Goal: Information Seeking & Learning: Learn about a topic

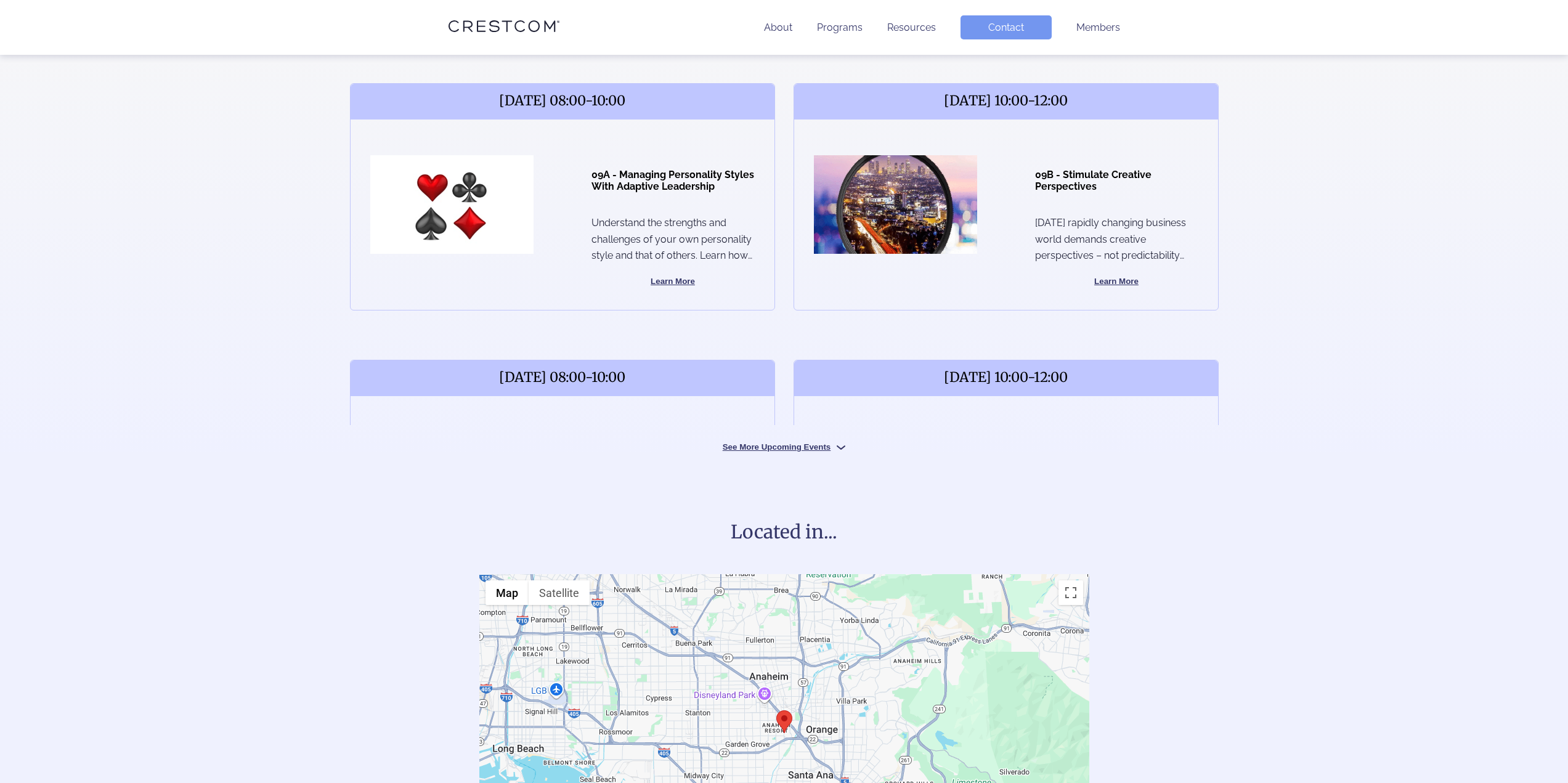
scroll to position [493, 0]
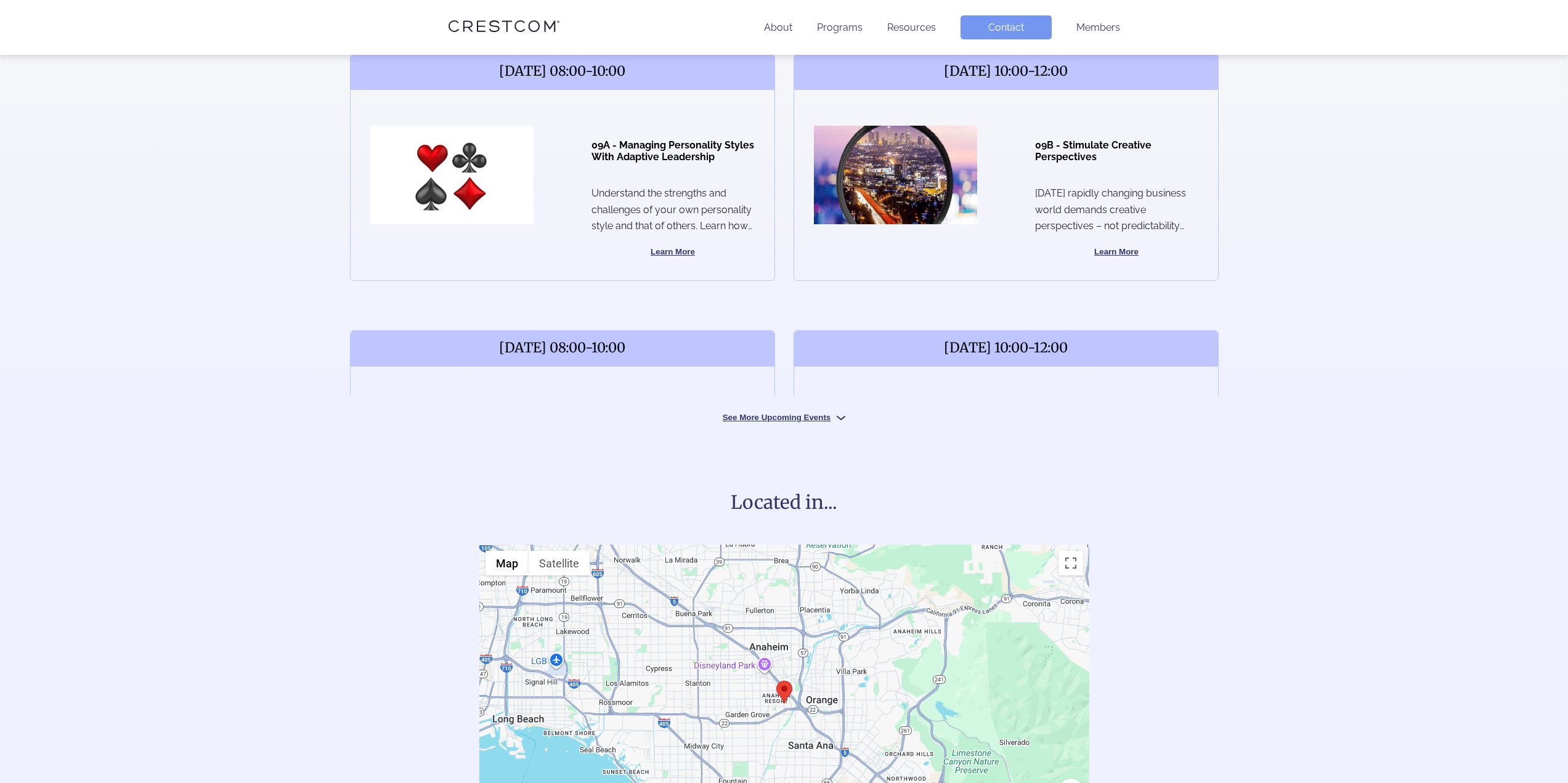
click at [769, 415] on button "See More Upcoming Events" at bounding box center [784, 416] width 185 height 12
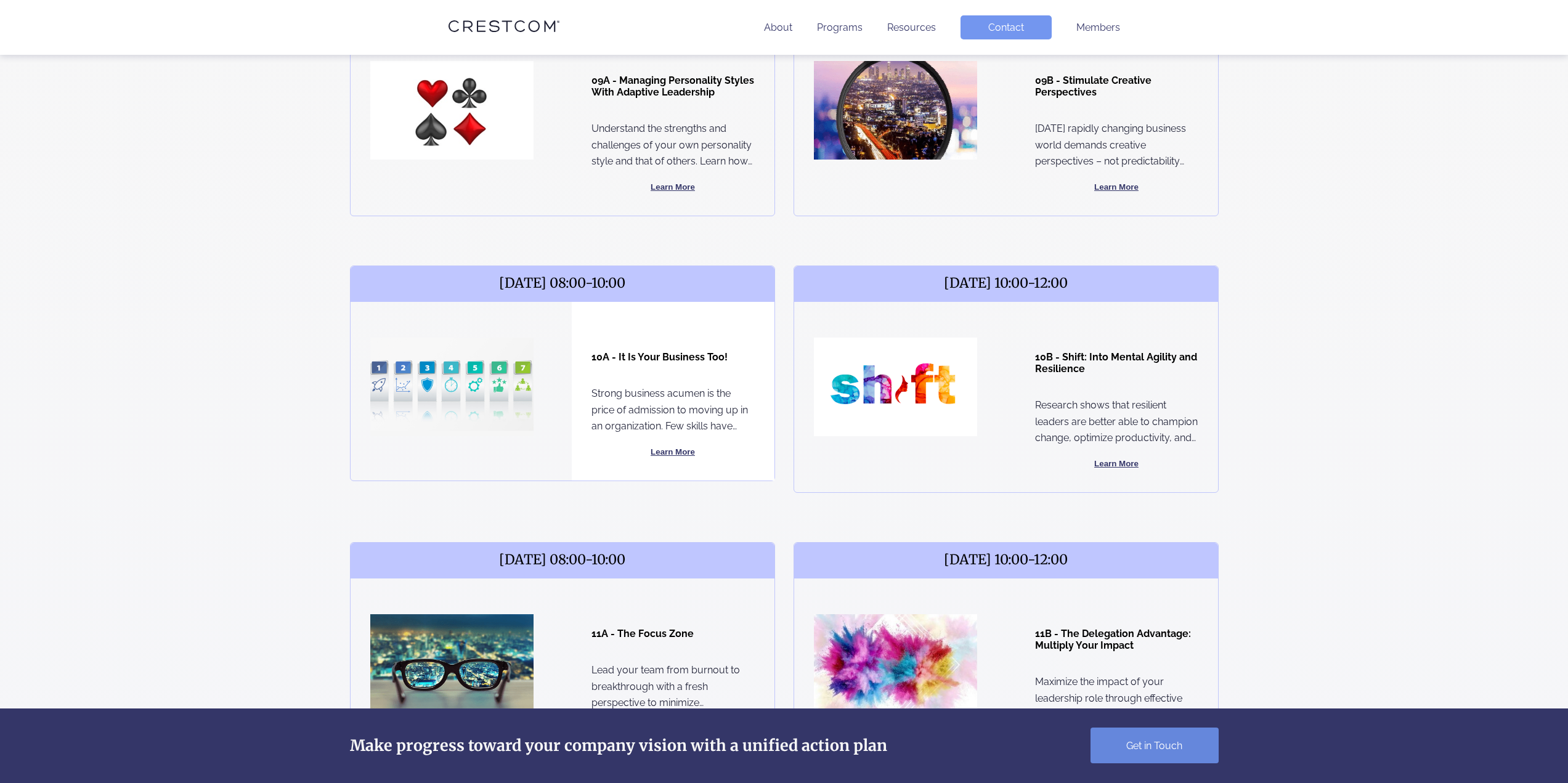
scroll to position [554, 0]
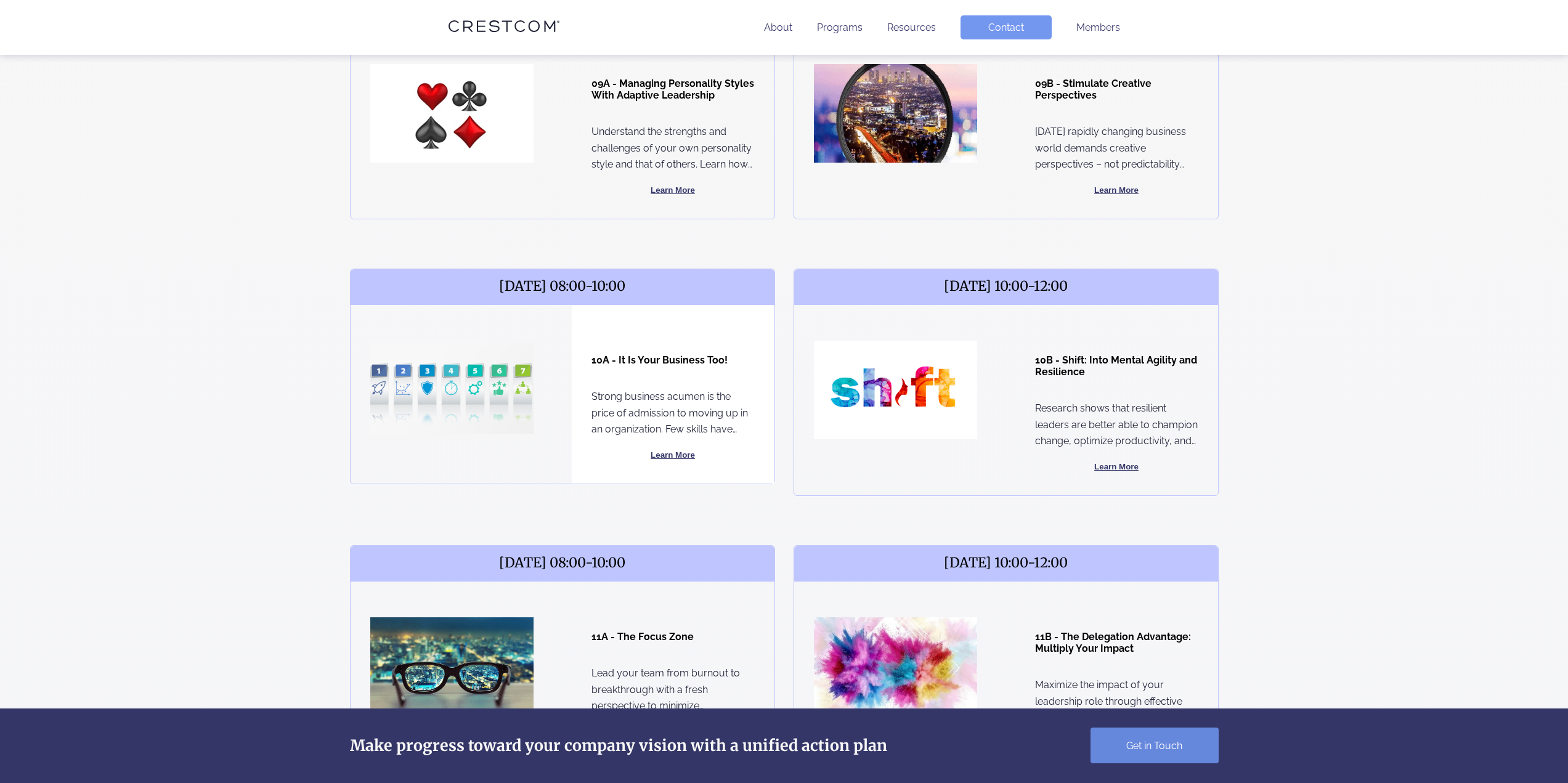
click at [661, 459] on button "Learn More" at bounding box center [673, 456] width 163 height 15
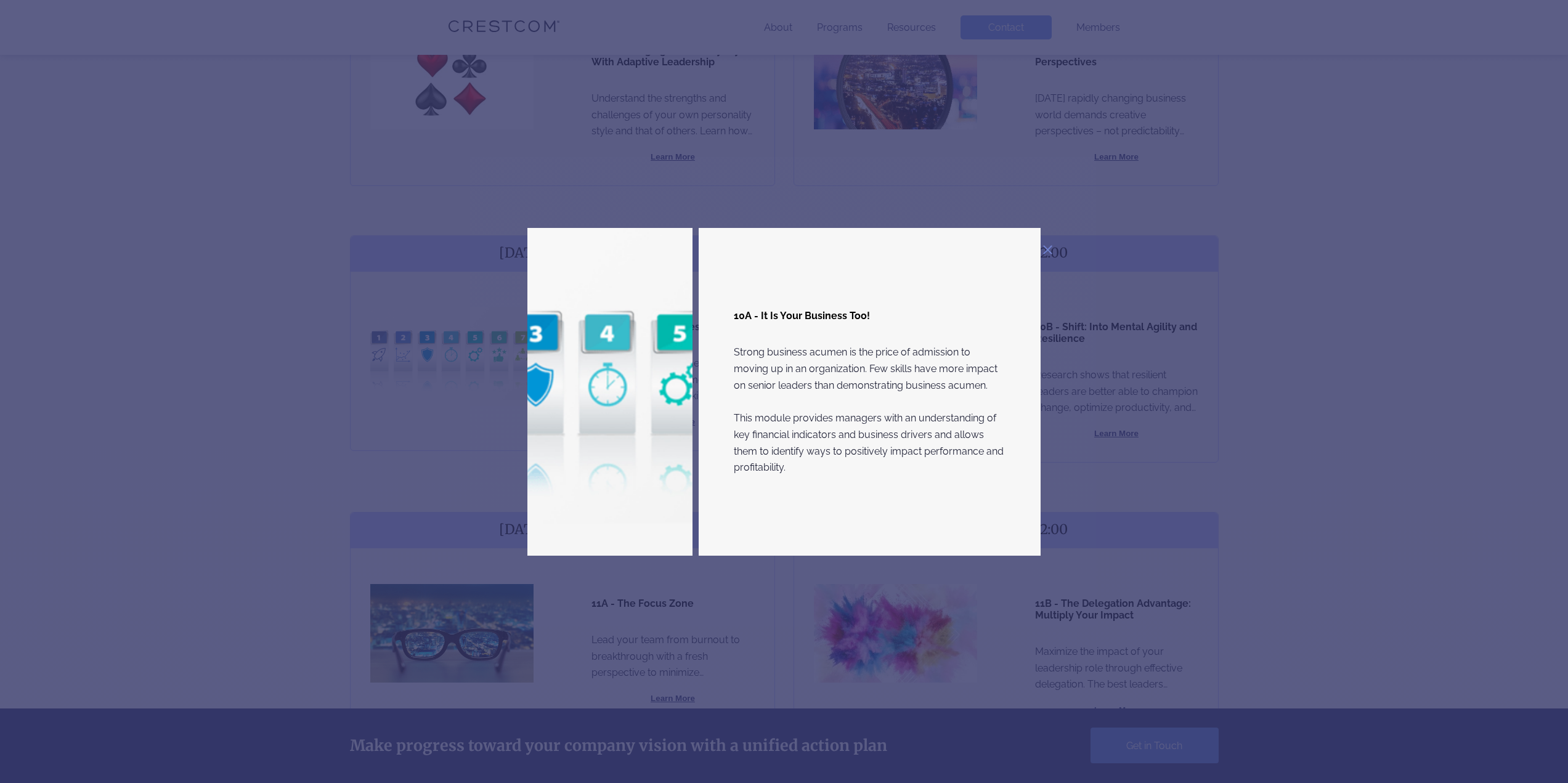
scroll to position [616, 0]
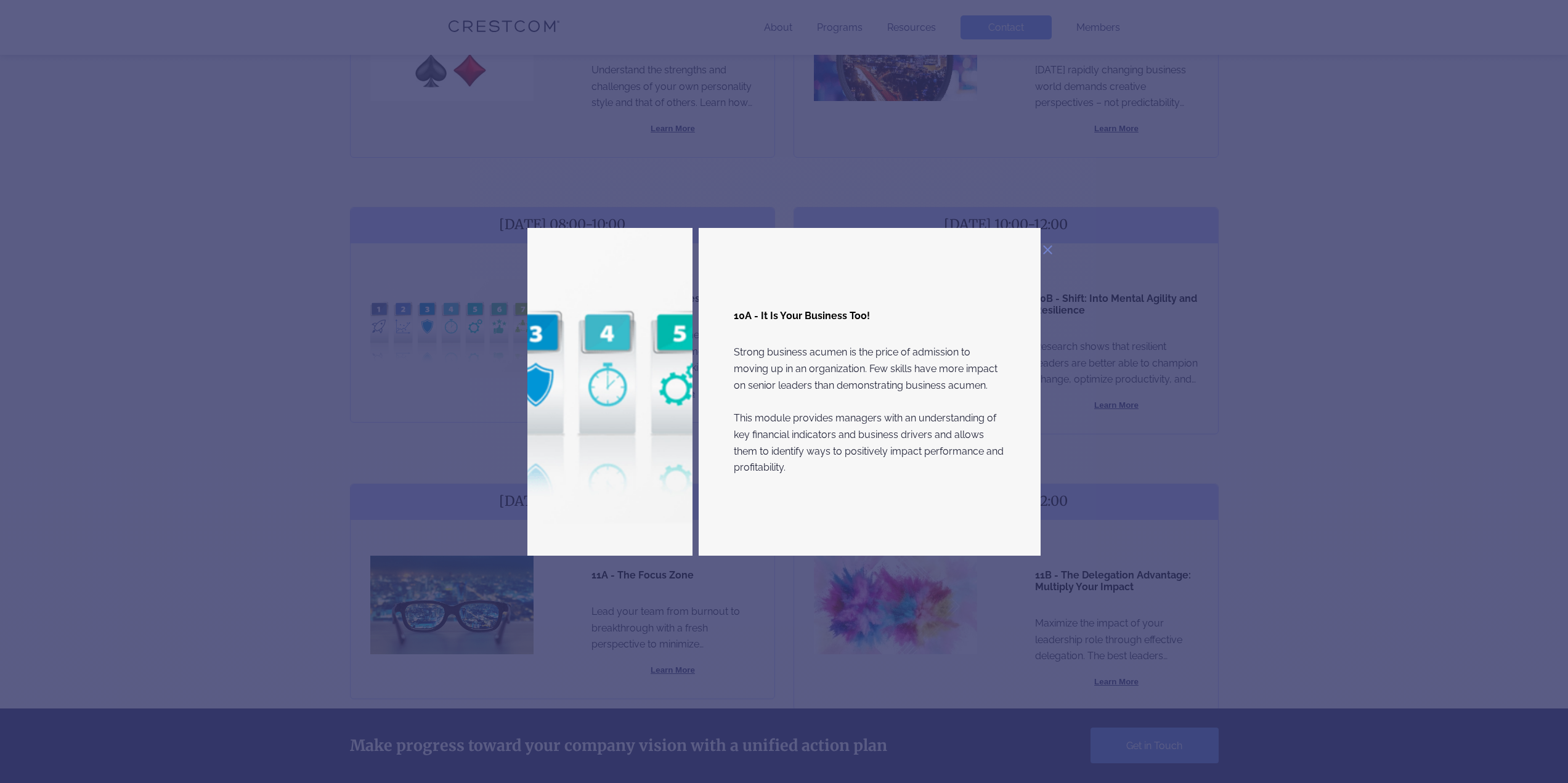
click at [356, 447] on div "10A - It Is Your Business Too! Strong business acumen is the price of admission…" at bounding box center [784, 392] width 906 height 328
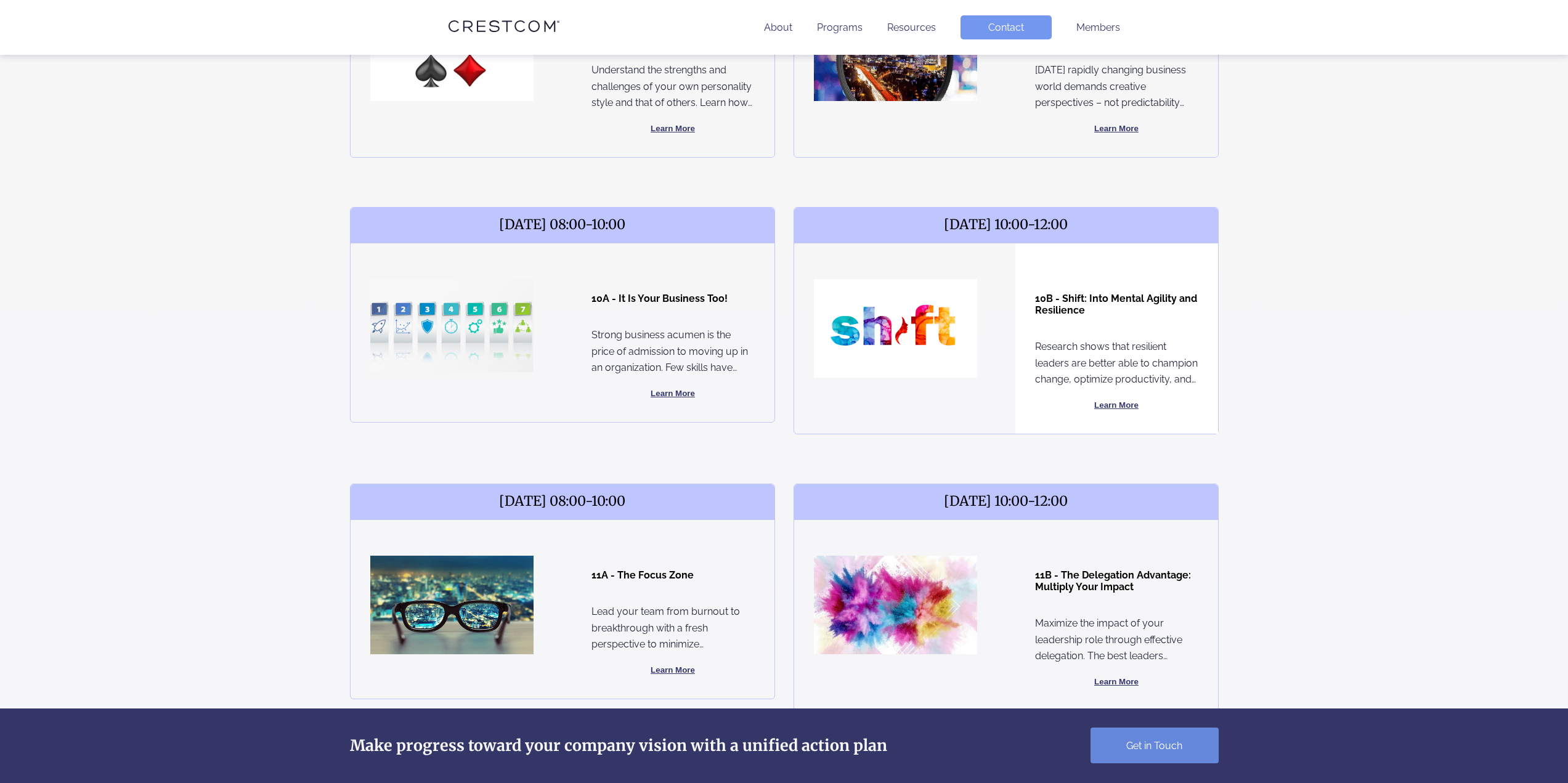
click at [1122, 408] on button "Learn More" at bounding box center [1117, 405] width 163 height 15
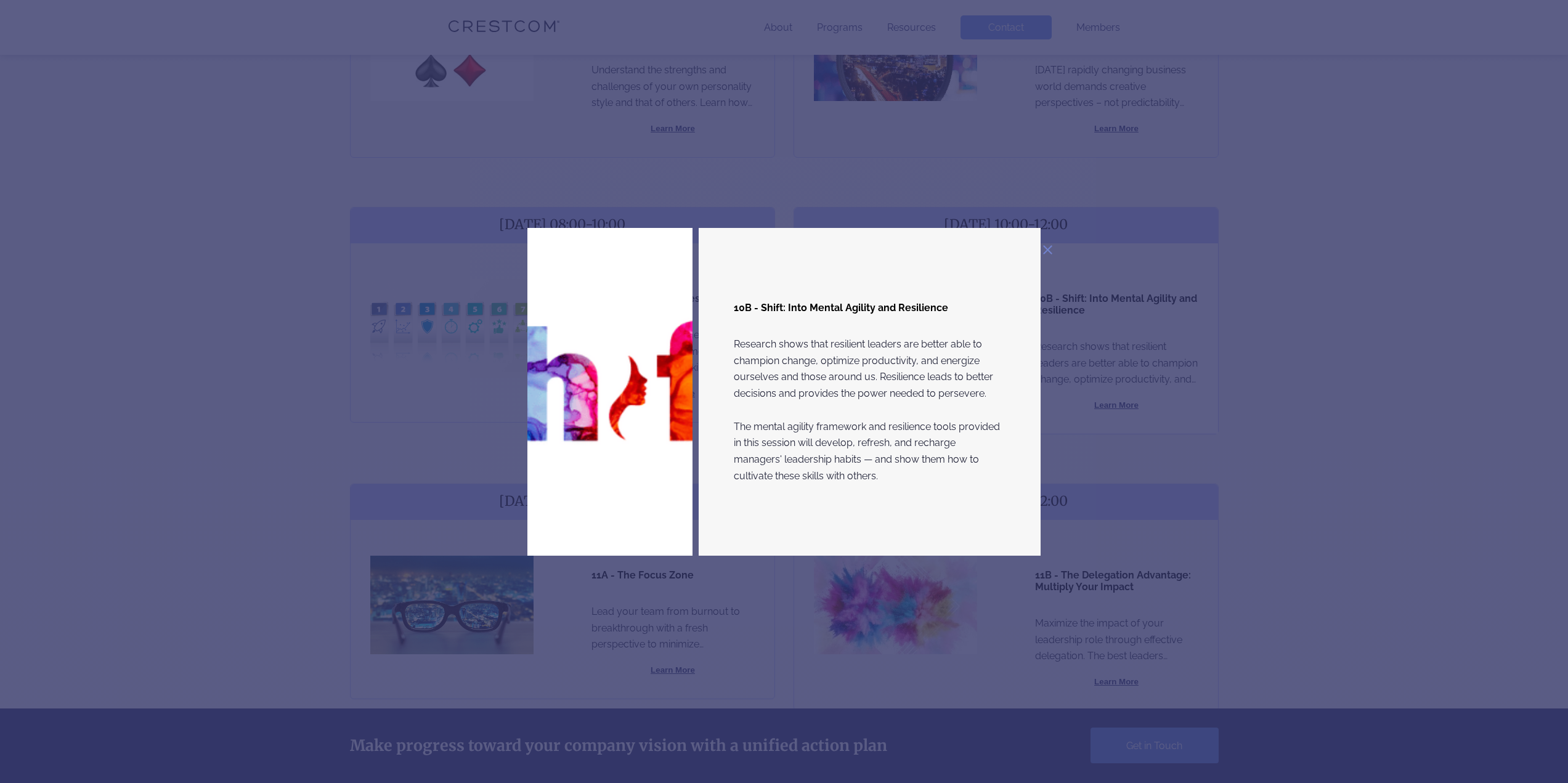
click at [833, 481] on p "Research shows that resilient leaders are better able to champion change, optim…" at bounding box center [870, 410] width 272 height 148
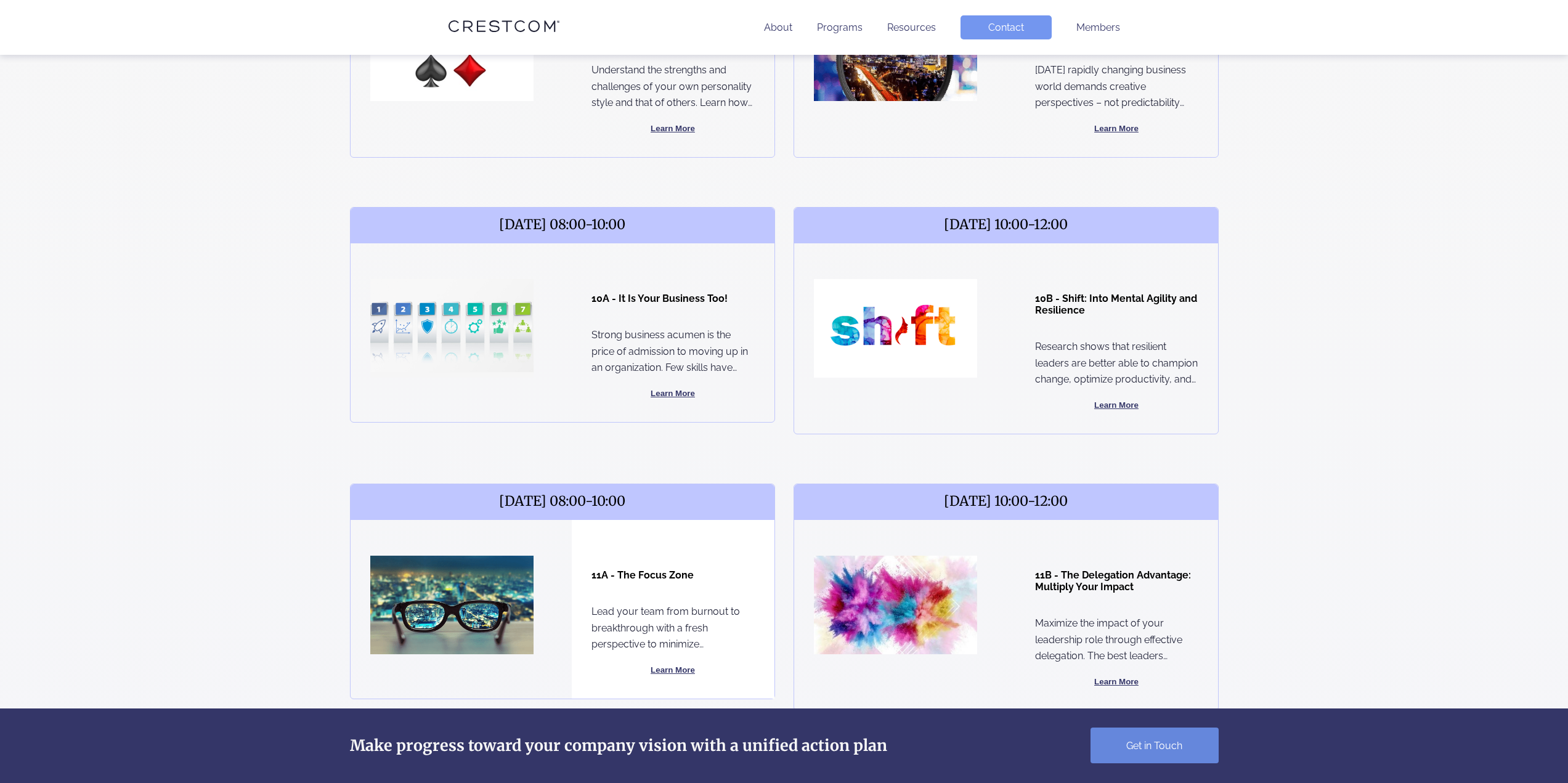
scroll to position [678, 0]
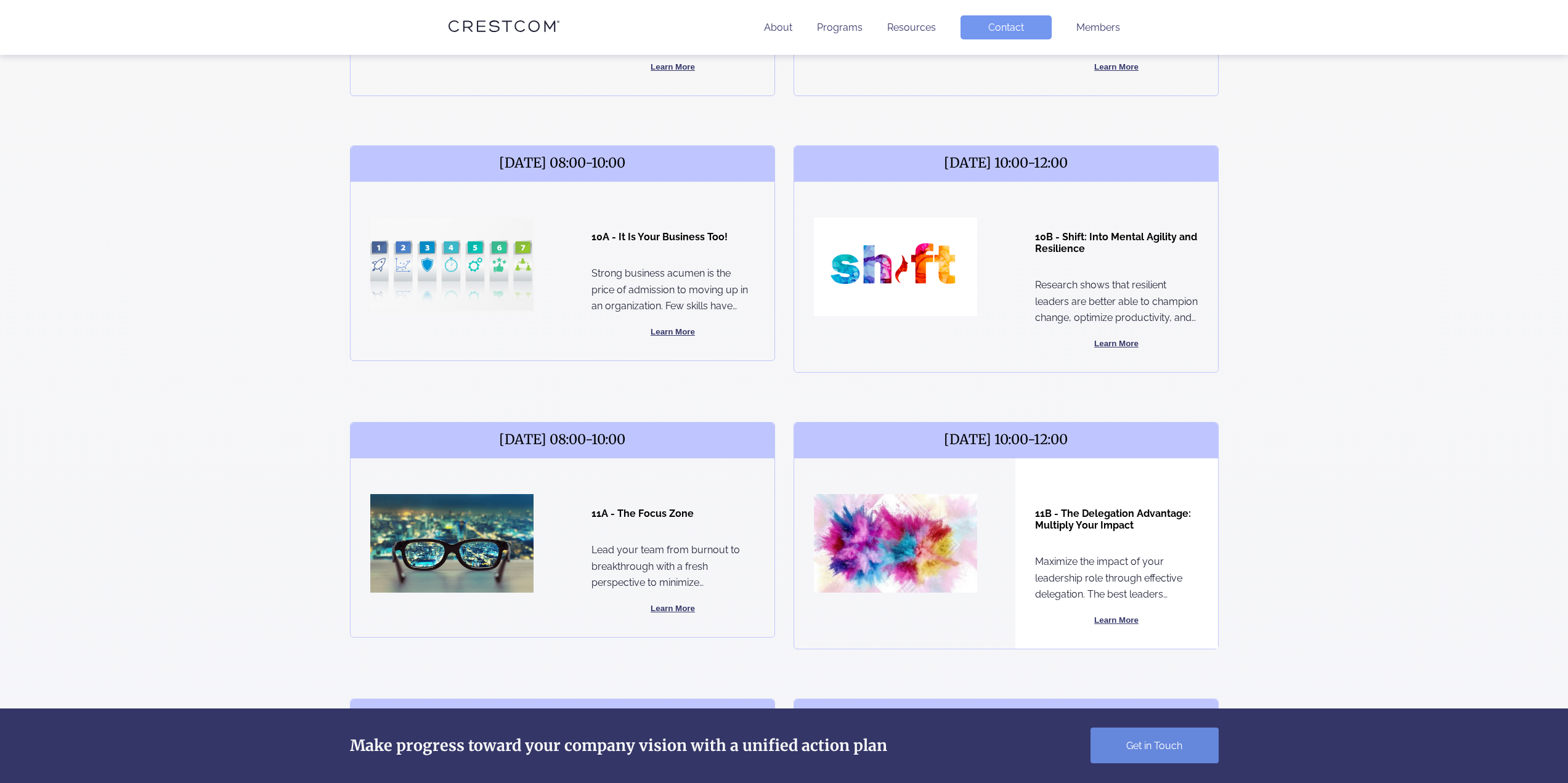
click at [1112, 618] on button "Learn More" at bounding box center [1117, 620] width 163 height 15
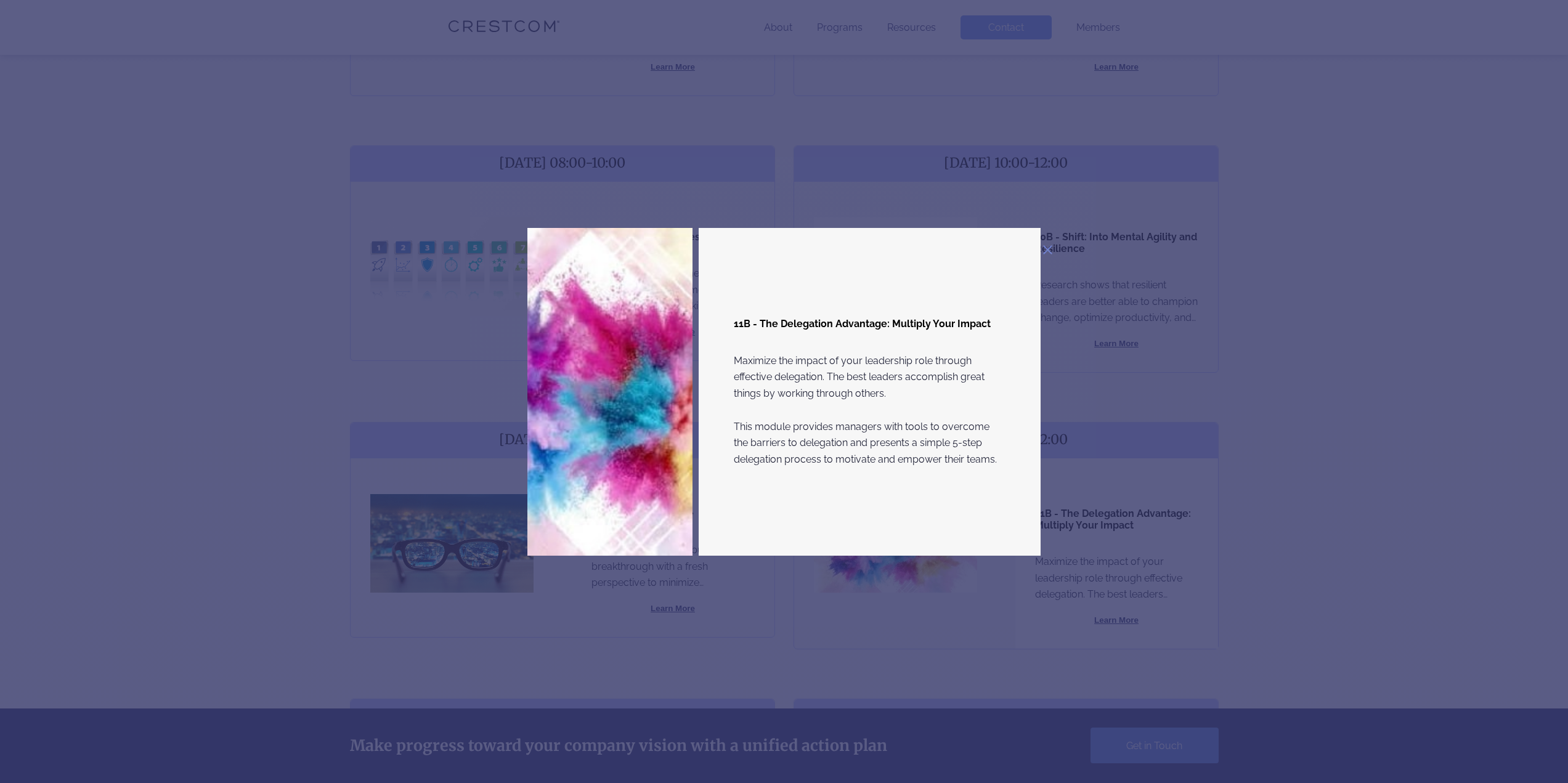
click at [129, 436] on div "11B - The Delegation Advantage: Multiply Your Impact Maximize the impact of you…" at bounding box center [784, 391] width 1568 height 783
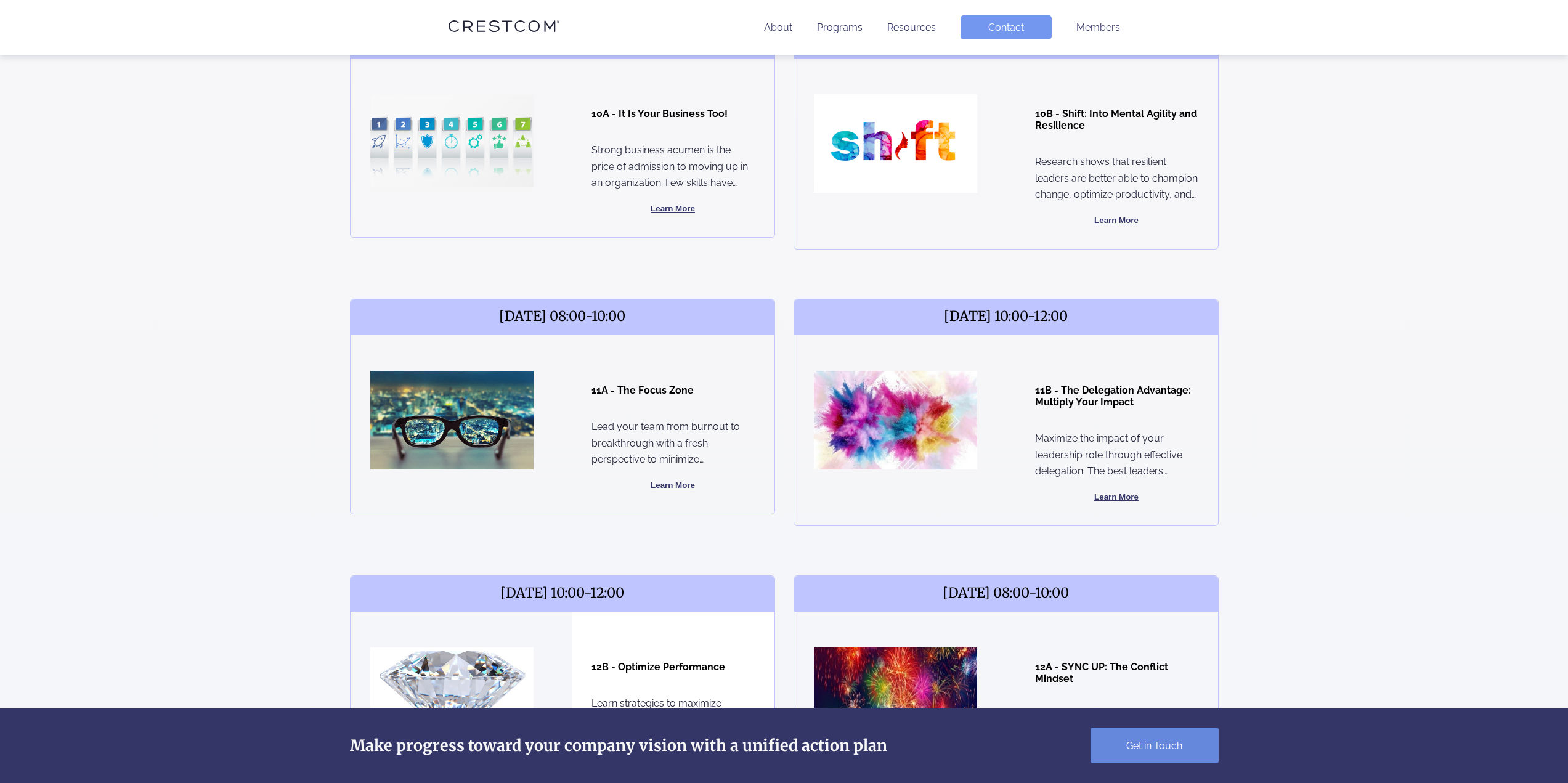
scroll to position [739, 0]
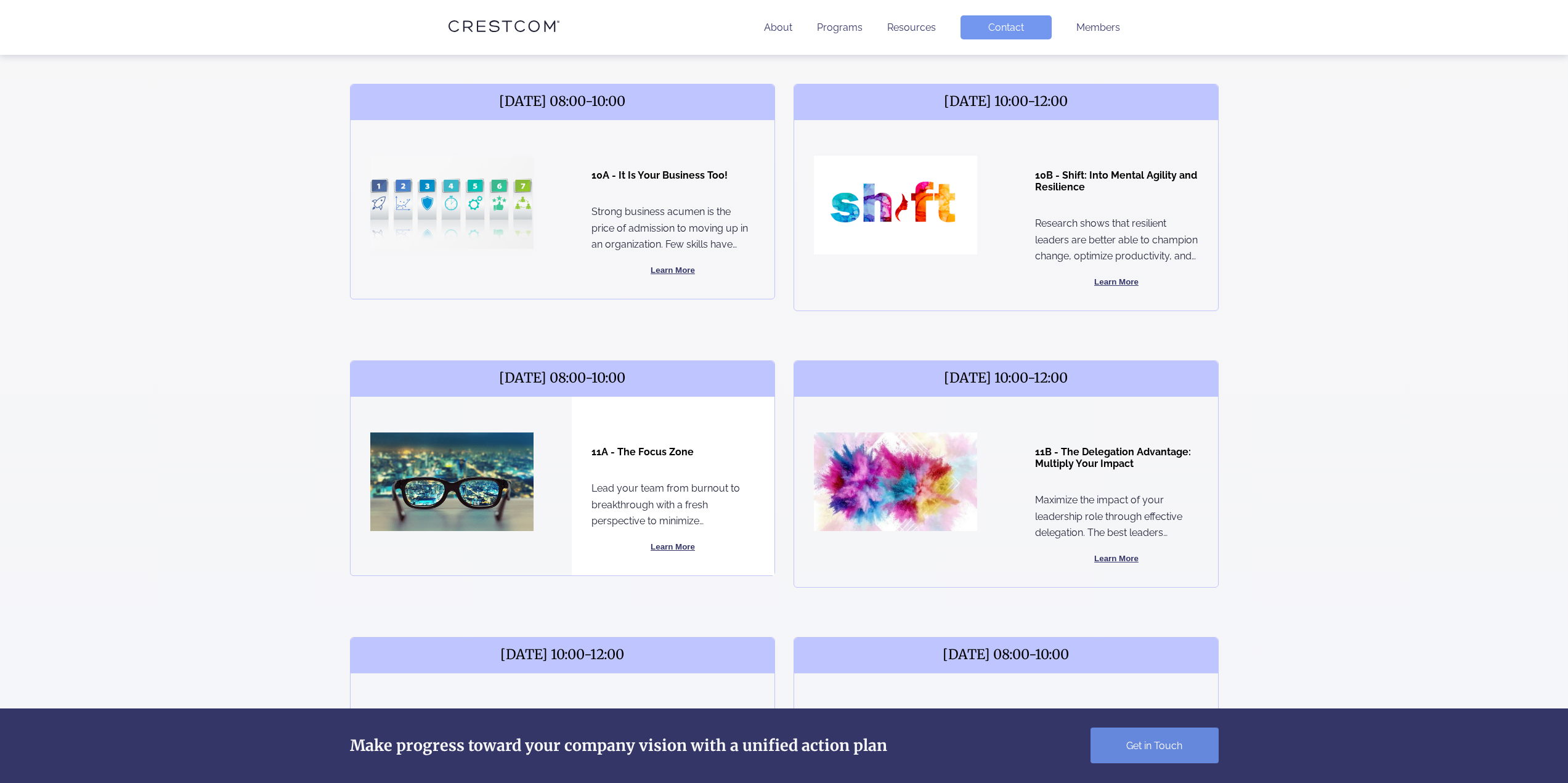
click at [676, 546] on button "Learn More" at bounding box center [673, 548] width 163 height 15
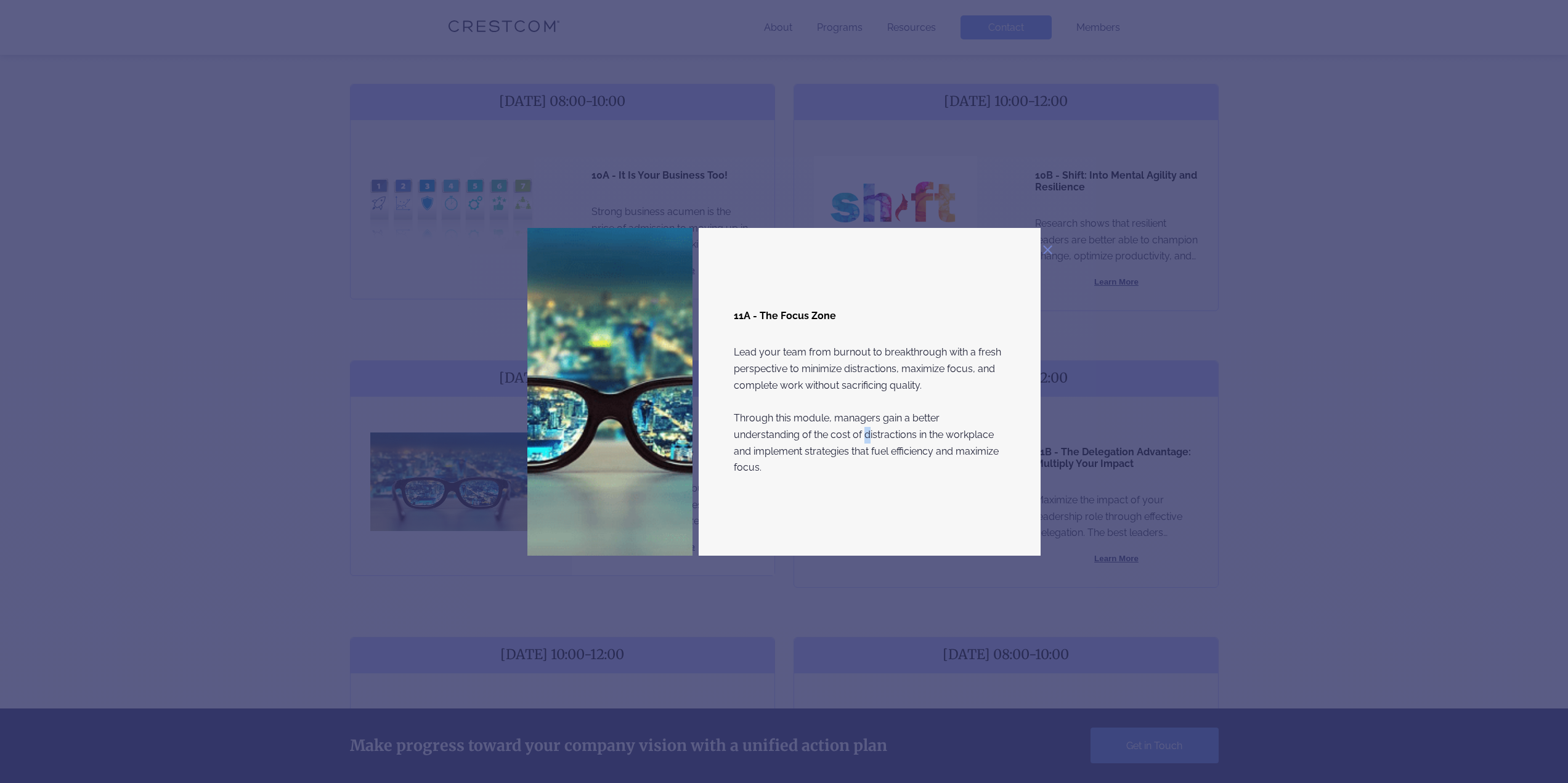
click at [829, 435] on p "Lead your team from burnout to breakthrough with a fresh perspective to minimiz…" at bounding box center [870, 410] width 272 height 132
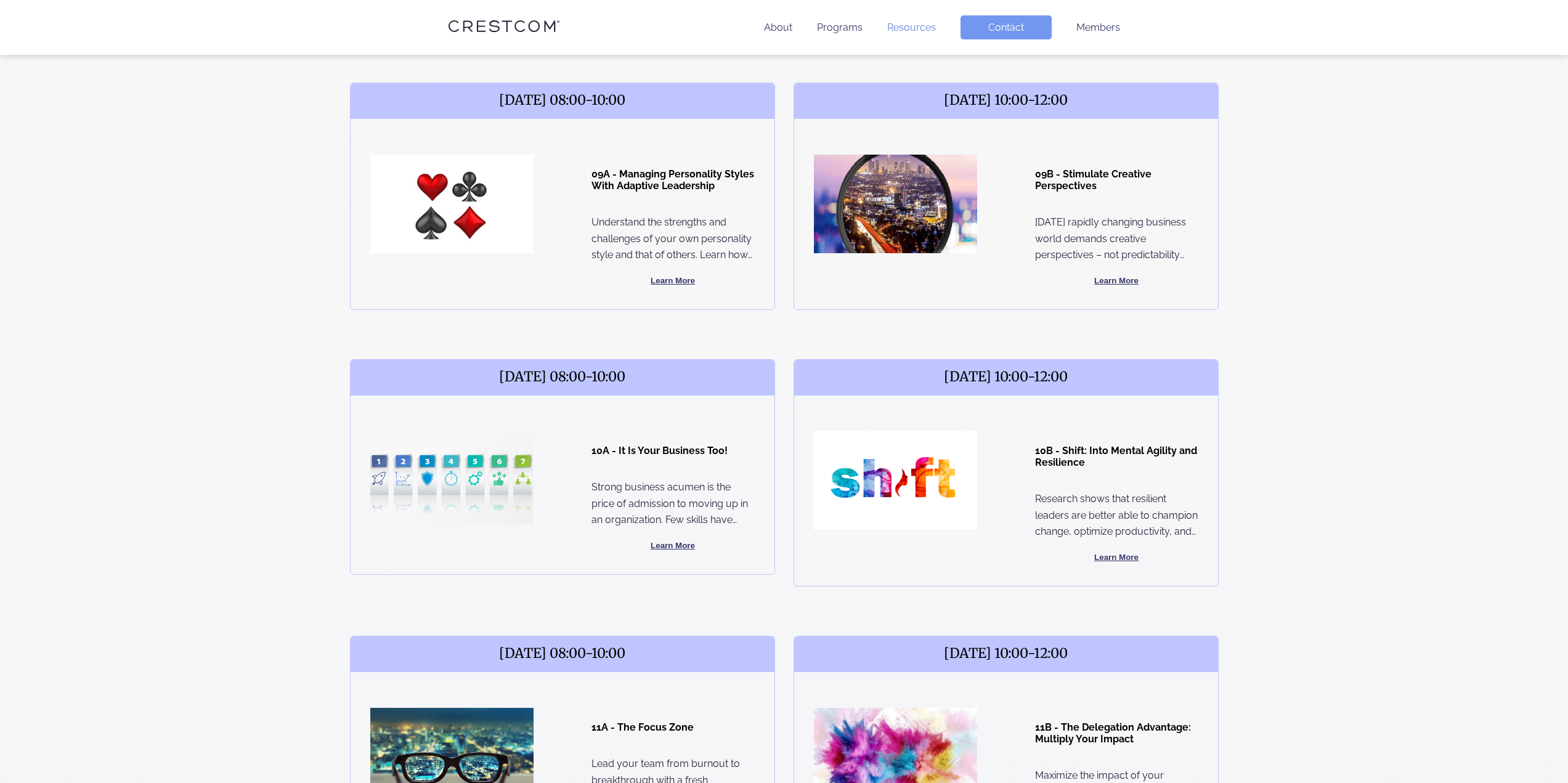
scroll to position [308, 0]
